Goal: Task Accomplishment & Management: Manage account settings

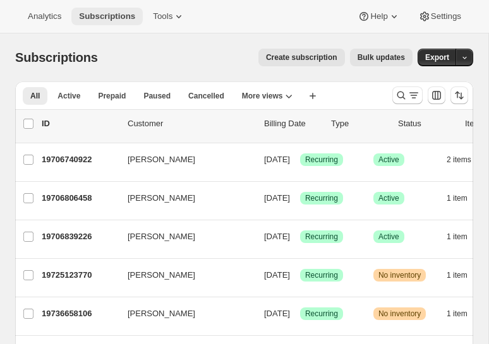
click at [110, 19] on span "Subscriptions" at bounding box center [107, 16] width 56 height 10
click at [412, 95] on icon "Search and filter results" at bounding box center [413, 95] width 13 height 13
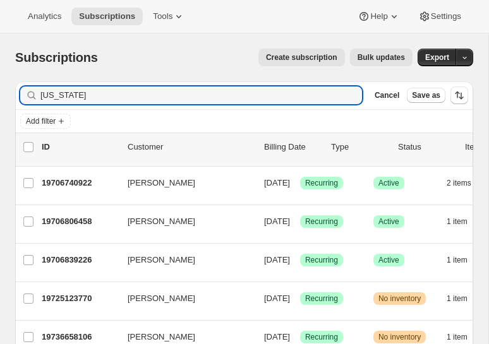
type input "[US_STATE]"
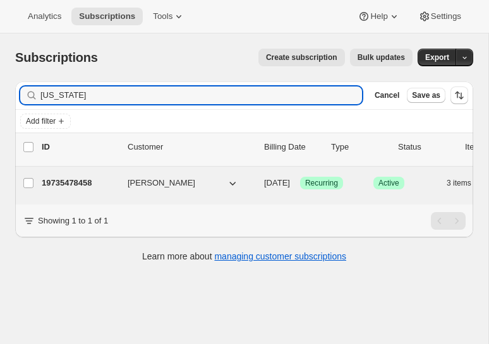
click at [88, 187] on p "19735478458" at bounding box center [80, 183] width 76 height 13
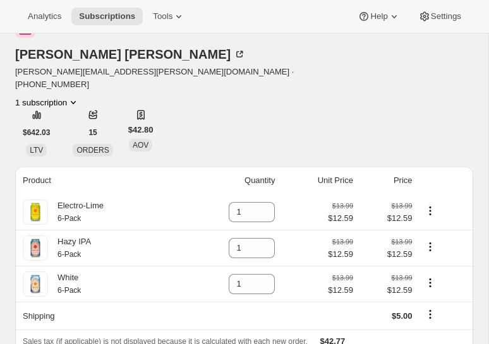
scroll to position [75, 0]
